Goal: Navigation & Orientation: Find specific page/section

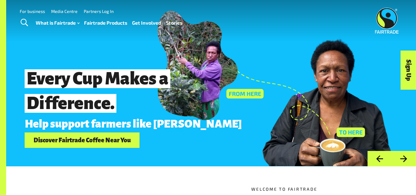
click at [101, 23] on link "Fairtrade Products" at bounding box center [105, 22] width 43 height 9
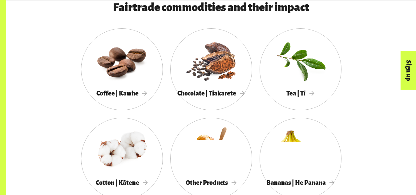
scroll to position [329, 0]
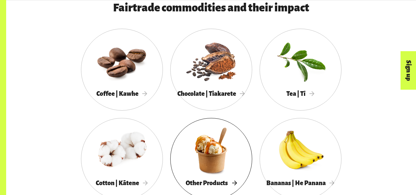
click at [213, 170] on div at bounding box center [211, 150] width 82 height 53
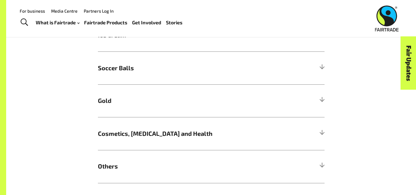
scroll to position [540, 0]
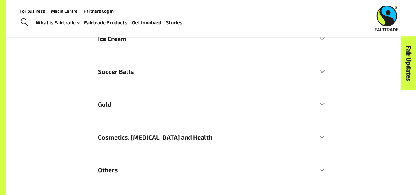
click at [161, 76] on span "Soccer Balls" at bounding box center [183, 71] width 170 height 9
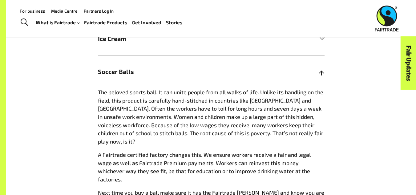
click at [161, 76] on span "Soccer Balls" at bounding box center [183, 71] width 170 height 9
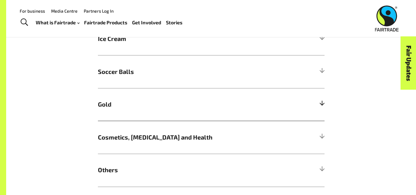
click at [158, 113] on h5 "Gold" at bounding box center [211, 104] width 227 height 33
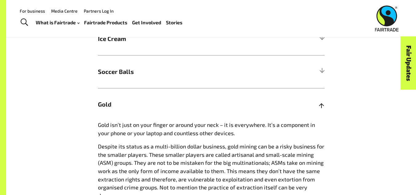
click at [158, 113] on h5 "Gold" at bounding box center [211, 104] width 227 height 33
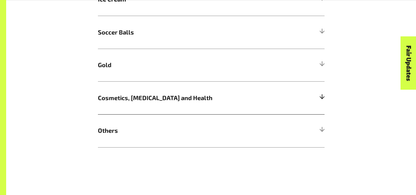
scroll to position [580, 0]
click at [121, 134] on span "Others" at bounding box center [183, 130] width 170 height 9
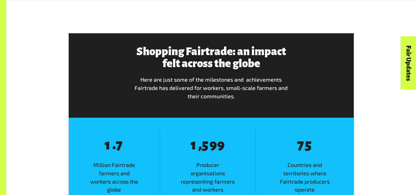
scroll to position [1057, 0]
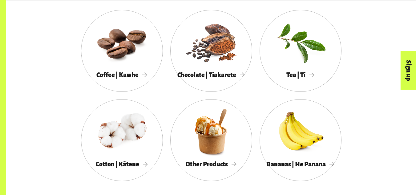
scroll to position [346, 0]
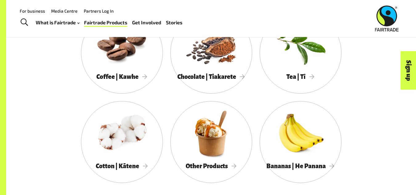
click at [64, 12] on link "Media Centre" at bounding box center [64, 10] width 26 height 5
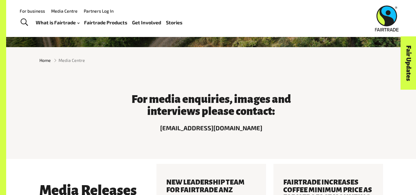
scroll to position [53, 0]
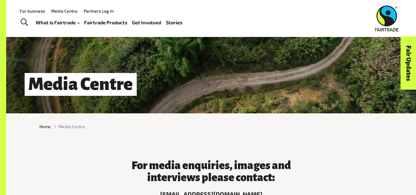
click at [35, 10] on link "For business" at bounding box center [32, 10] width 25 height 5
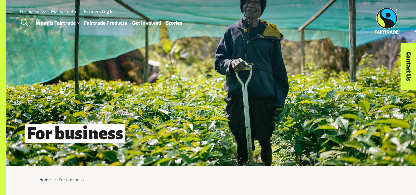
click at [35, 10] on link "For business" at bounding box center [32, 11] width 25 height 5
click at [175, 26] on link "Stories" at bounding box center [174, 22] width 16 height 9
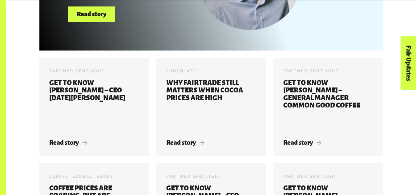
scroll to position [335, 0]
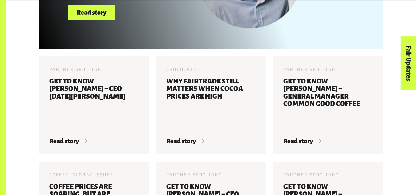
click at [25, 142] on form "**********" at bounding box center [211, 186] width 410 height 657
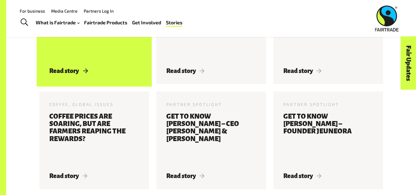
scroll to position [368, 0]
